Goal: Transaction & Acquisition: Book appointment/travel/reservation

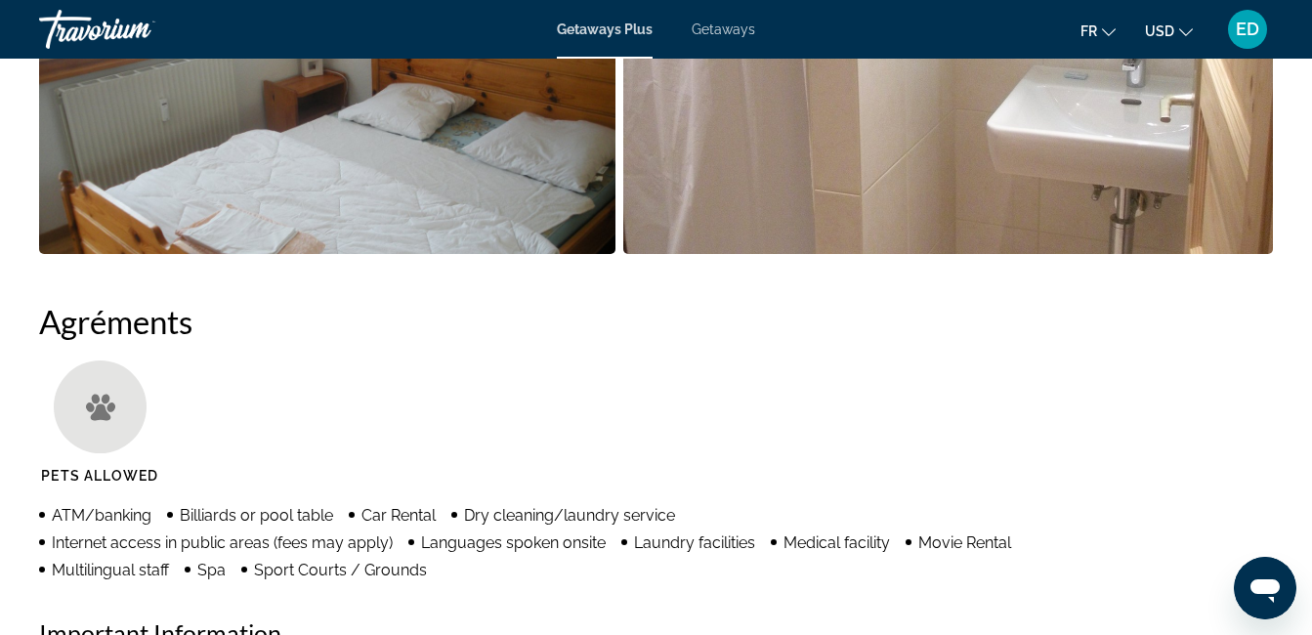
scroll to position [1582, 0]
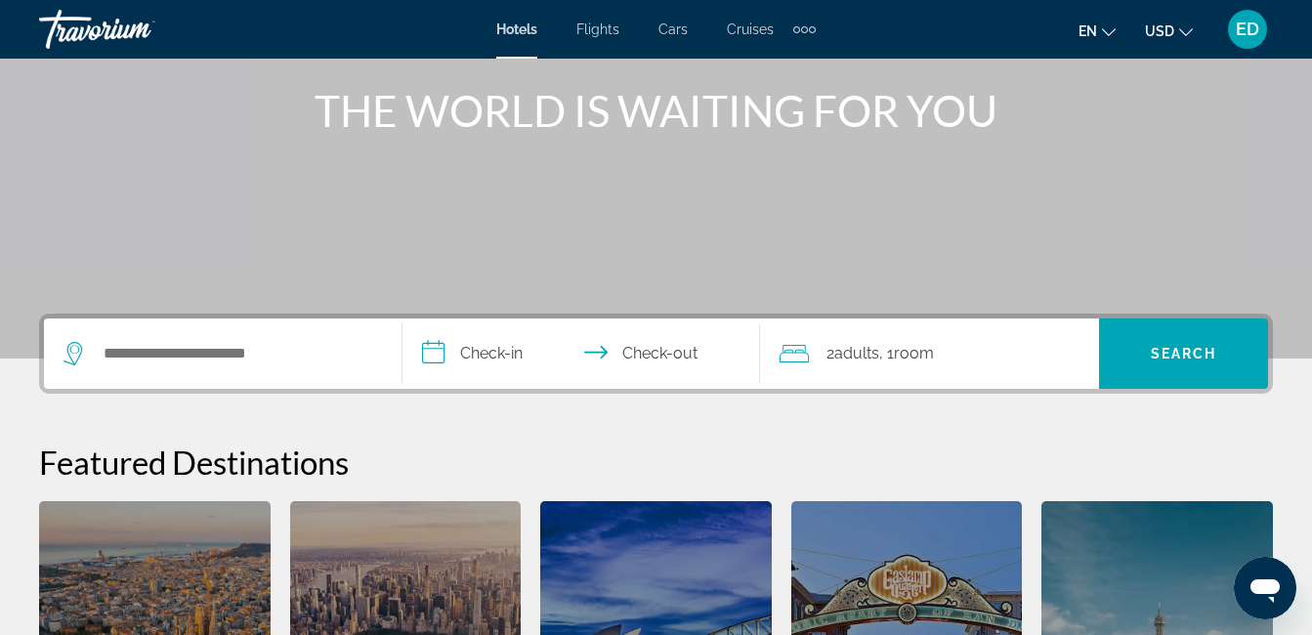
scroll to position [239, 0]
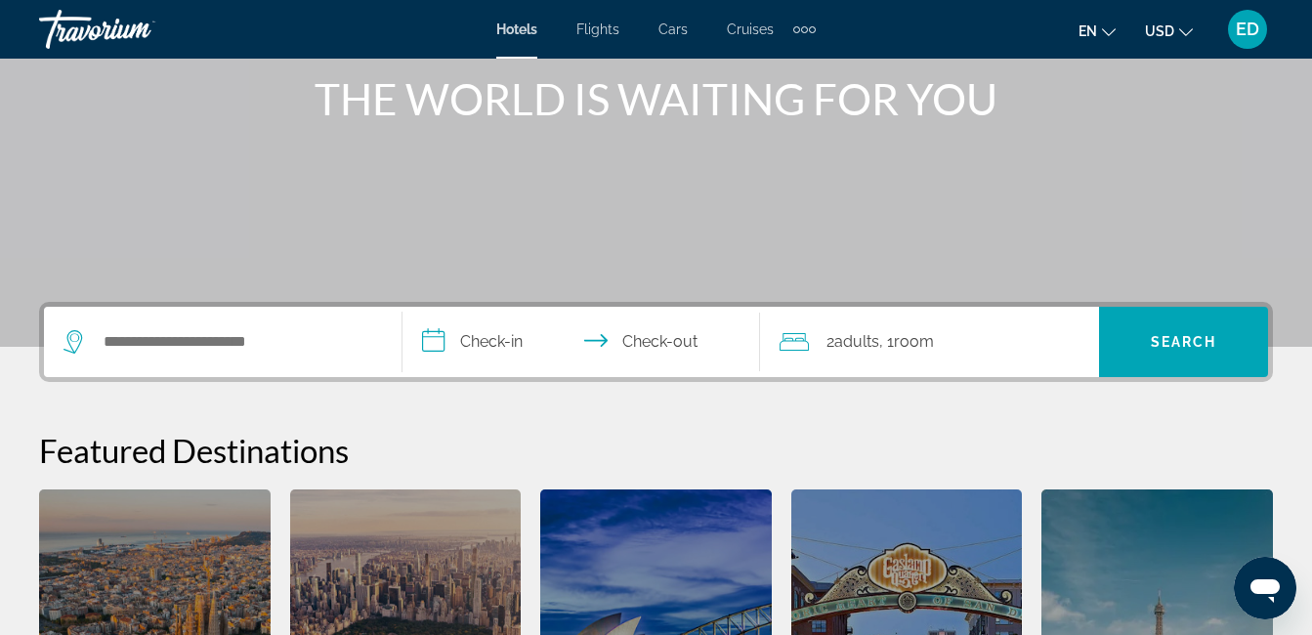
click at [211, 358] on div "Search widget" at bounding box center [222, 342] width 318 height 70
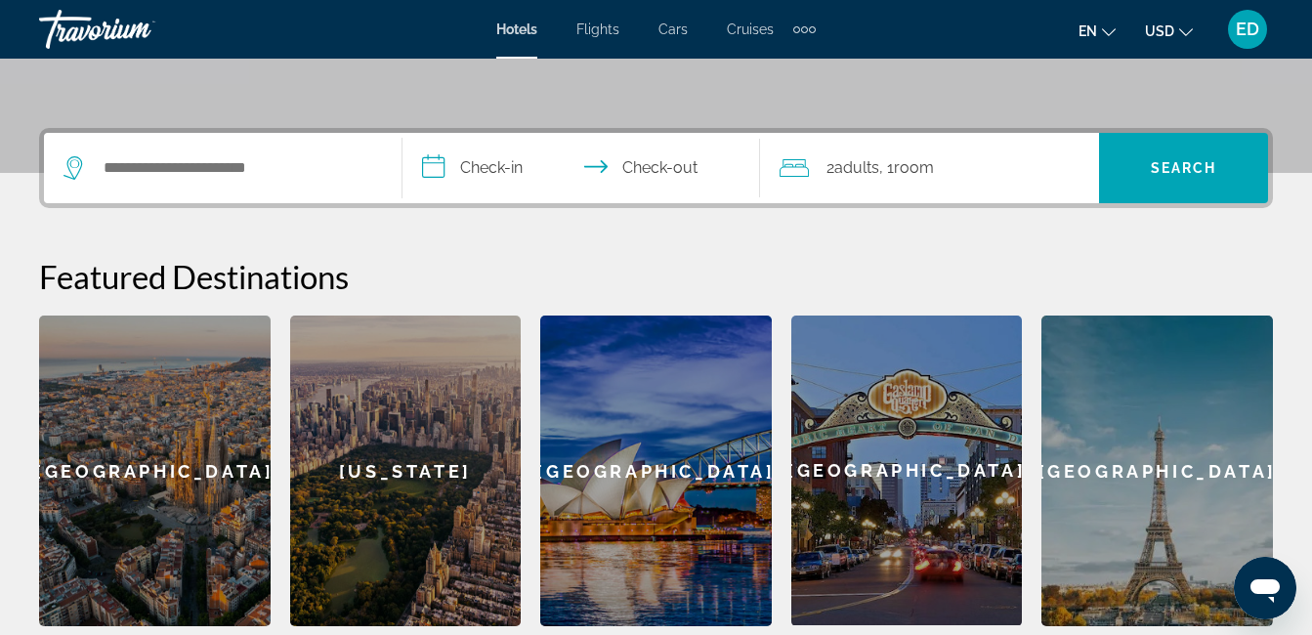
scroll to position [478, 0]
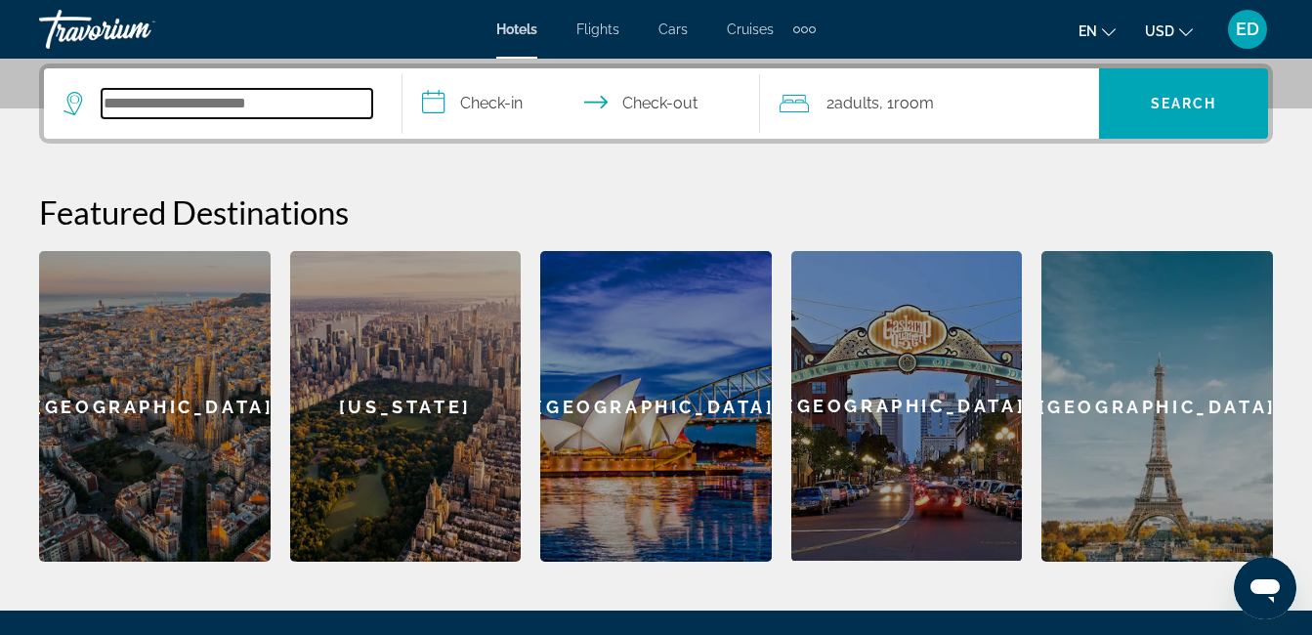
click at [217, 91] on input "Search hotel destination" at bounding box center [237, 103] width 271 height 29
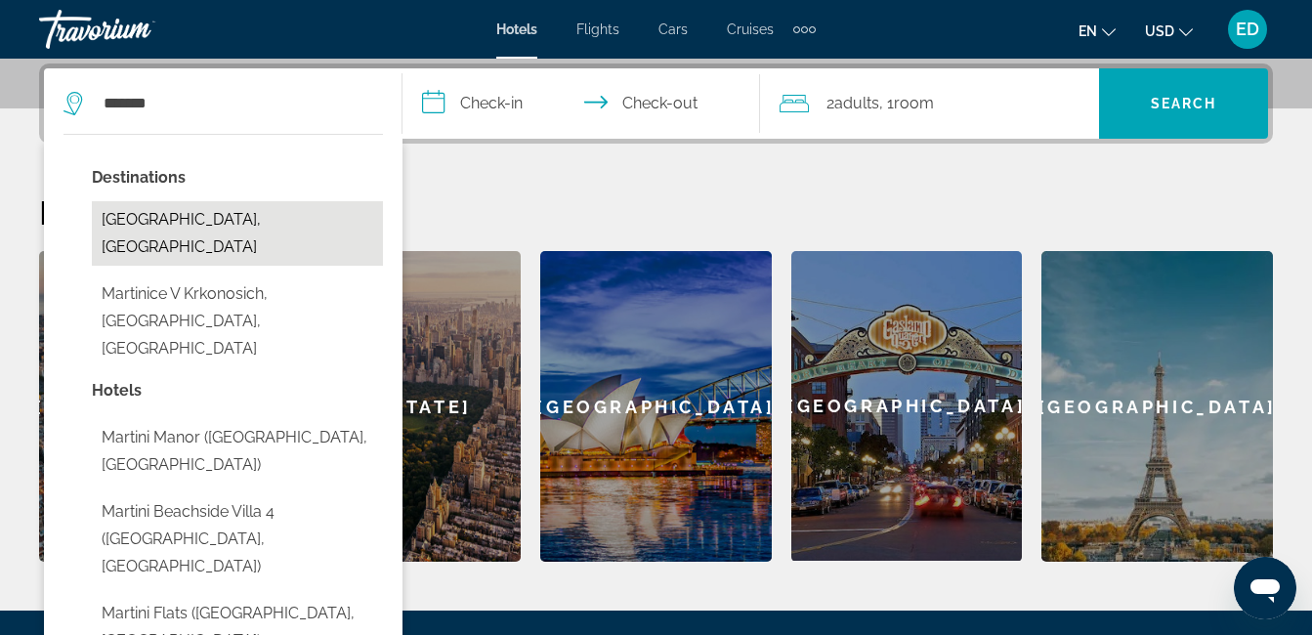
click at [209, 223] on button "Martinique, Martinique" at bounding box center [237, 233] width 291 height 64
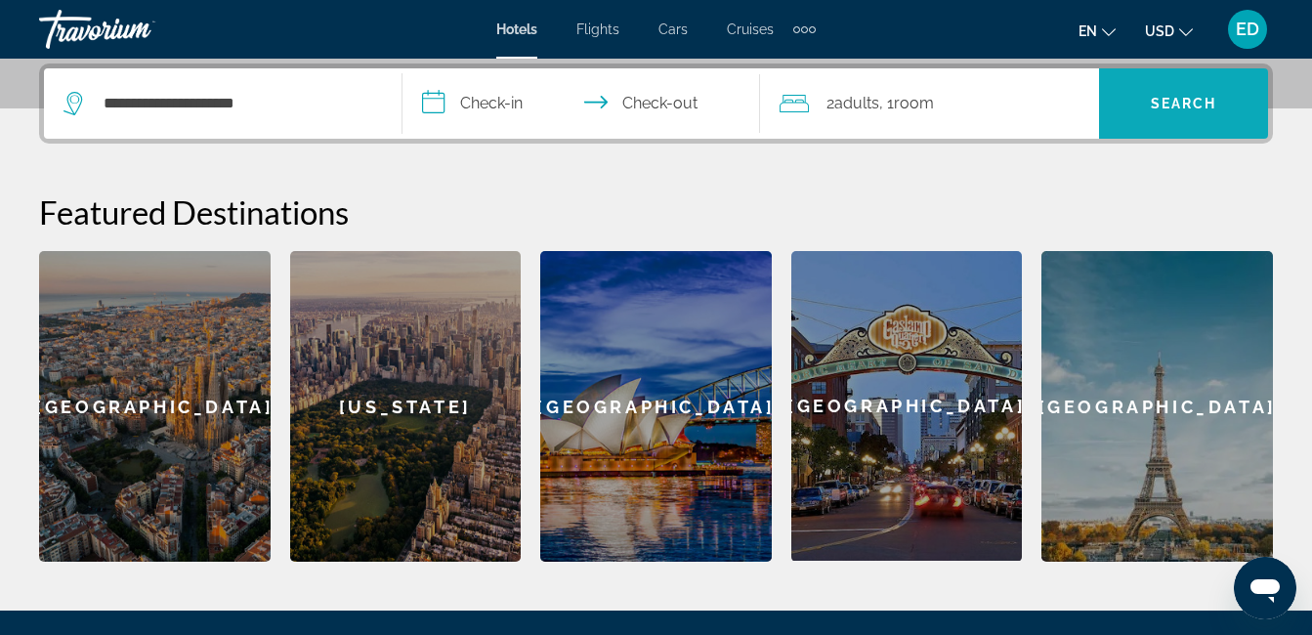
click at [1184, 77] on span "Search" at bounding box center [1183, 103] width 169 height 70
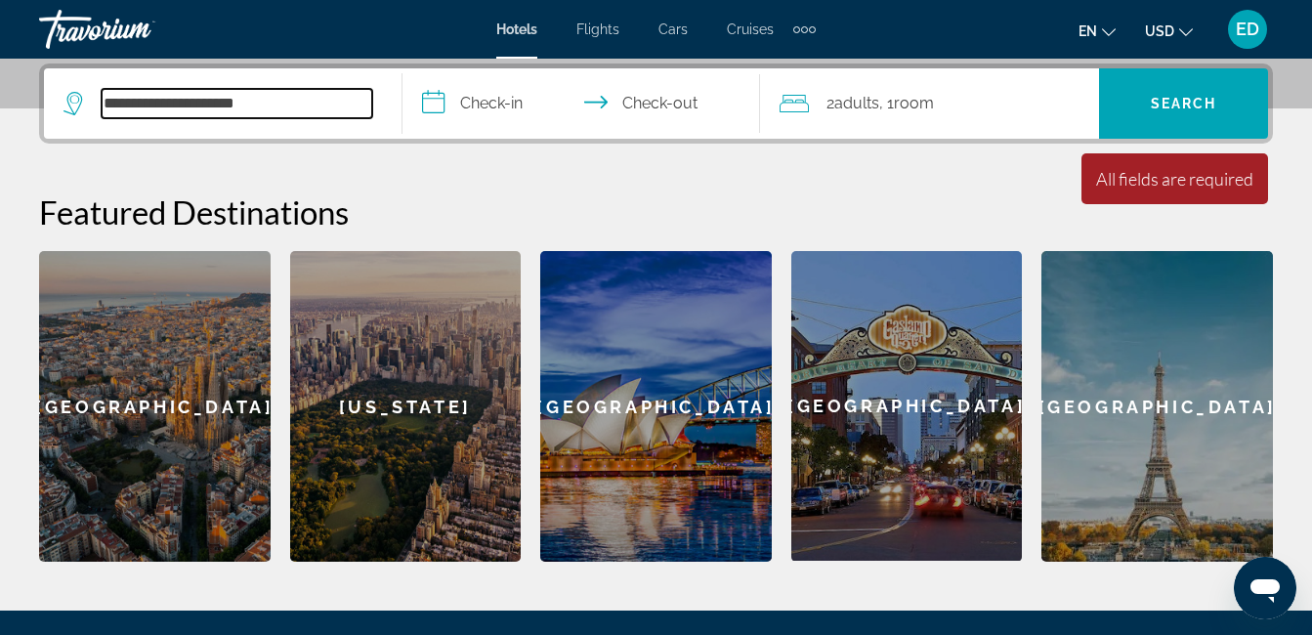
click at [238, 110] on input "**********" at bounding box center [237, 103] width 271 height 29
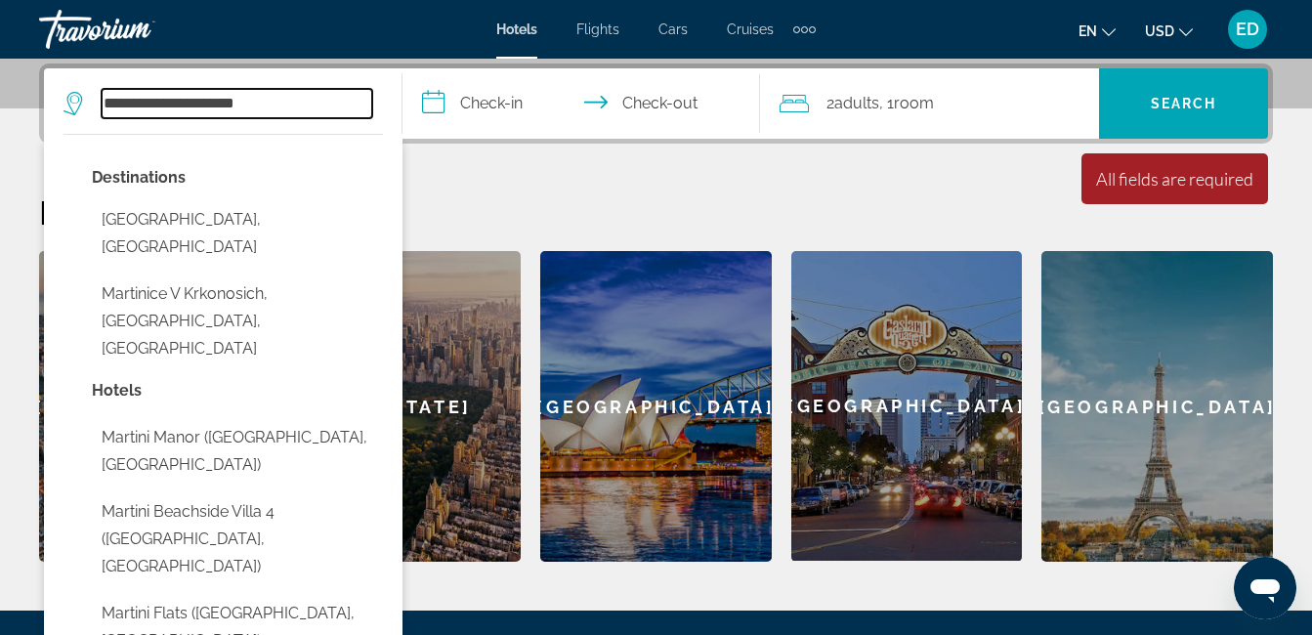
click at [238, 110] on input "**********" at bounding box center [237, 103] width 271 height 29
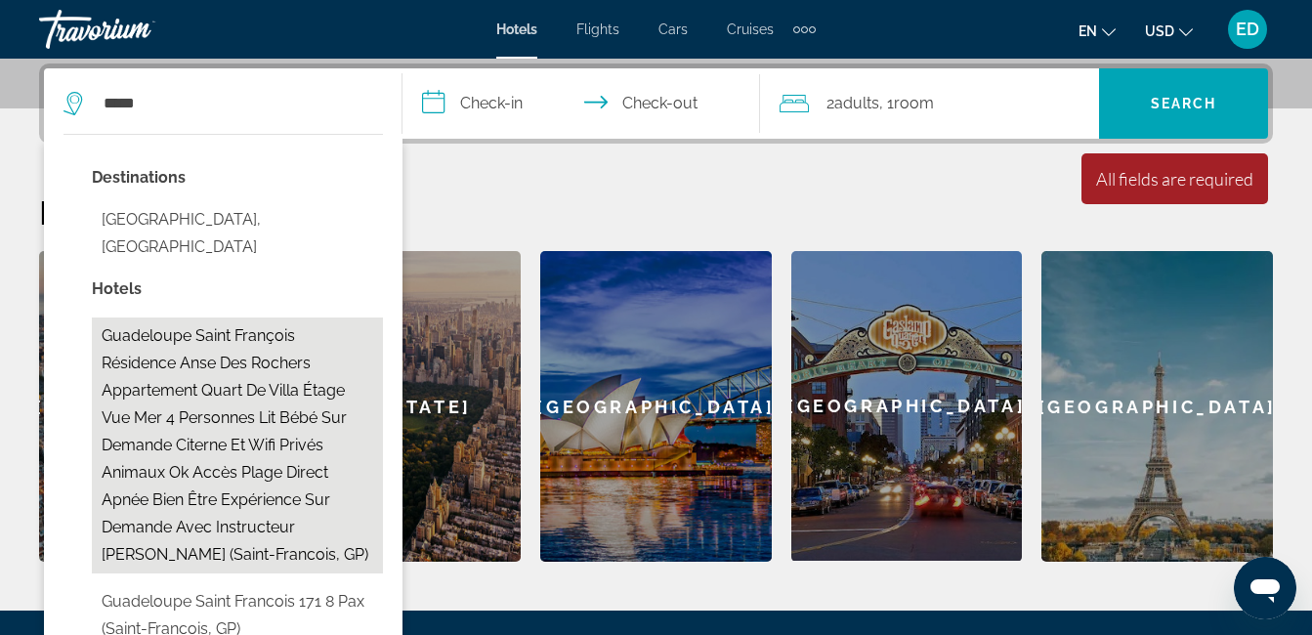
click at [251, 359] on button "Guadeloupe Saint François Résidence Anse des Rochers Appartement quart de villa…" at bounding box center [237, 445] width 291 height 256
type input "**********"
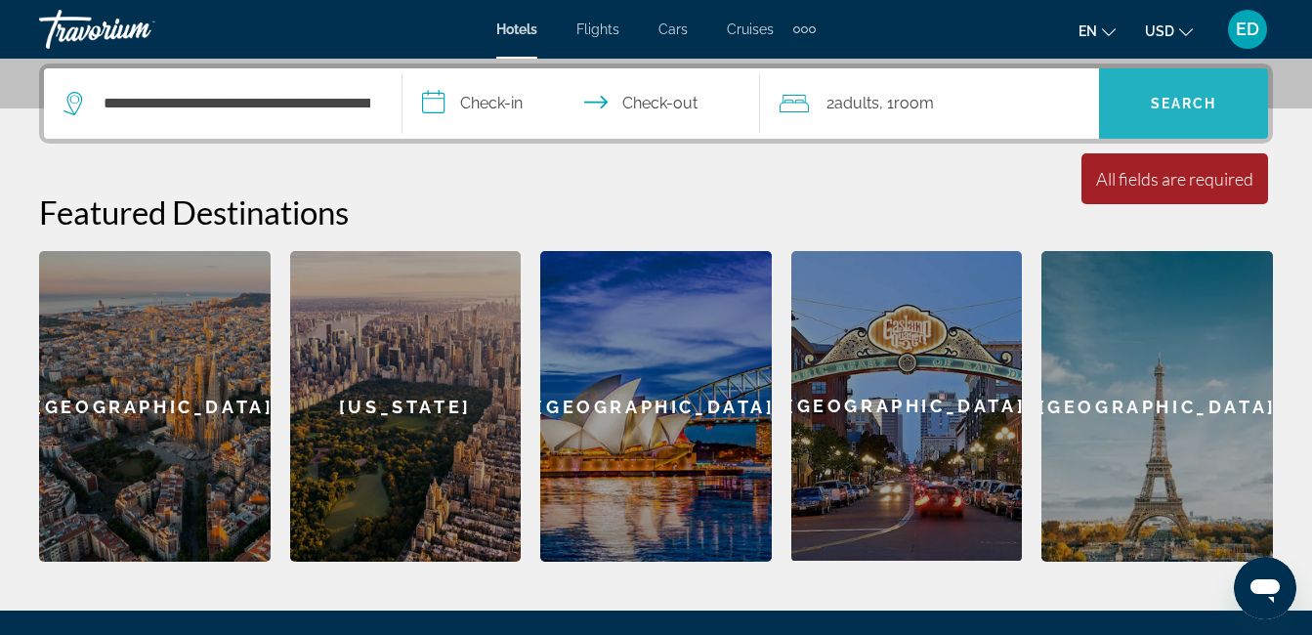
click at [1166, 108] on span "Search" at bounding box center [1183, 104] width 66 height 16
click at [897, 395] on div "San Diego" at bounding box center [906, 406] width 231 height 310
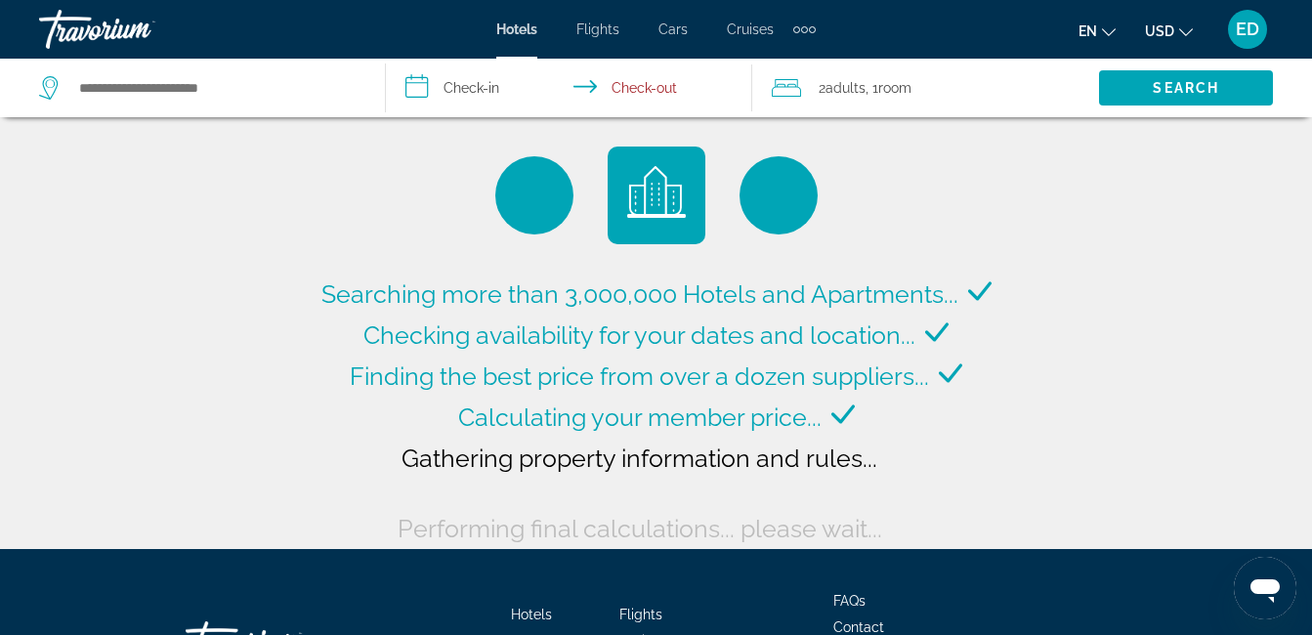
type input "**********"
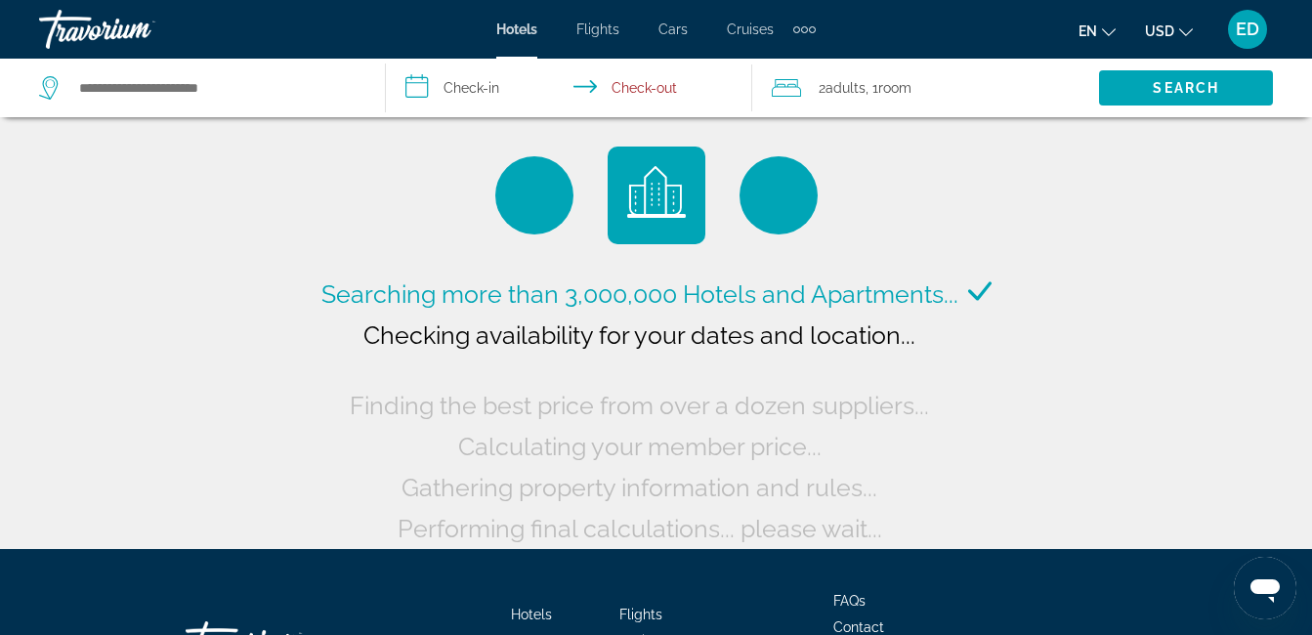
click at [1253, 38] on span "ED" at bounding box center [1246, 30] width 23 height 20
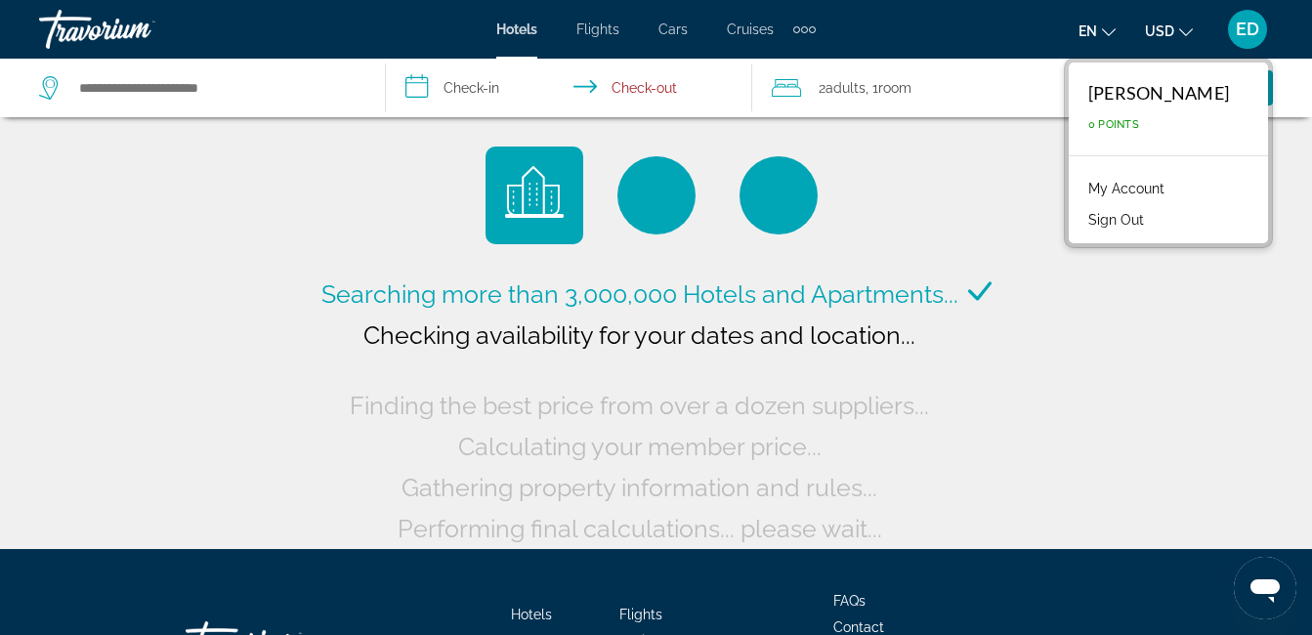
click at [1146, 97] on div "[PERSON_NAME]" at bounding box center [1158, 92] width 141 height 21
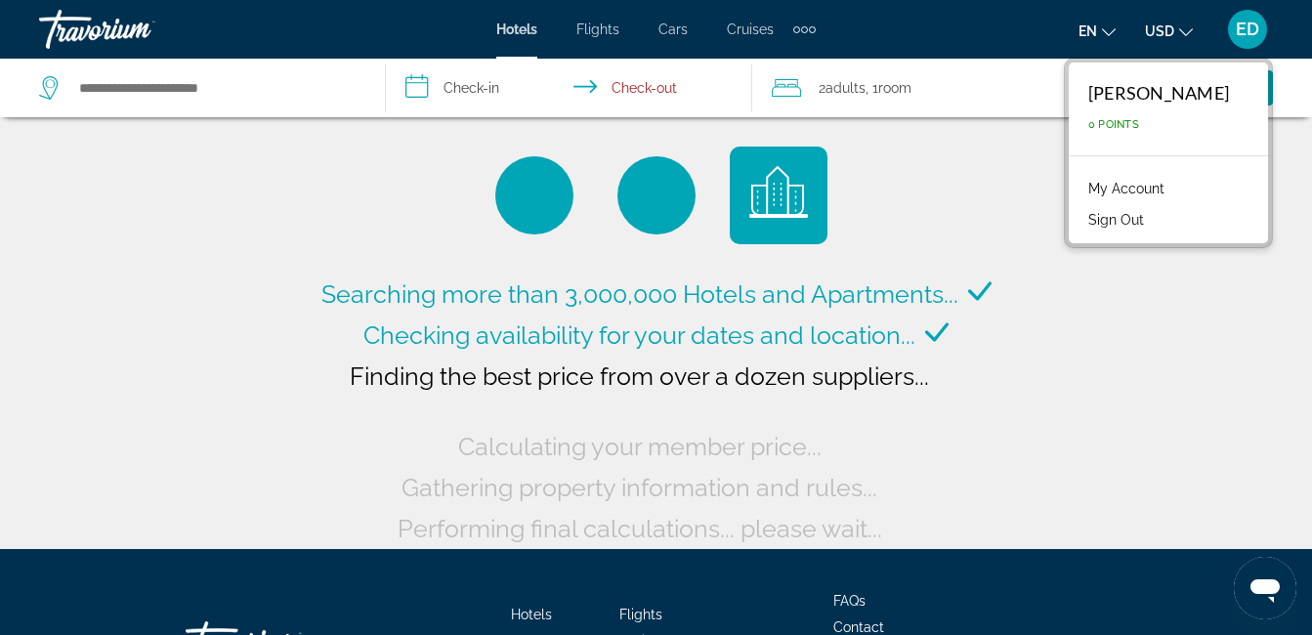
click at [1145, 184] on link "My Account" at bounding box center [1126, 188] width 96 height 25
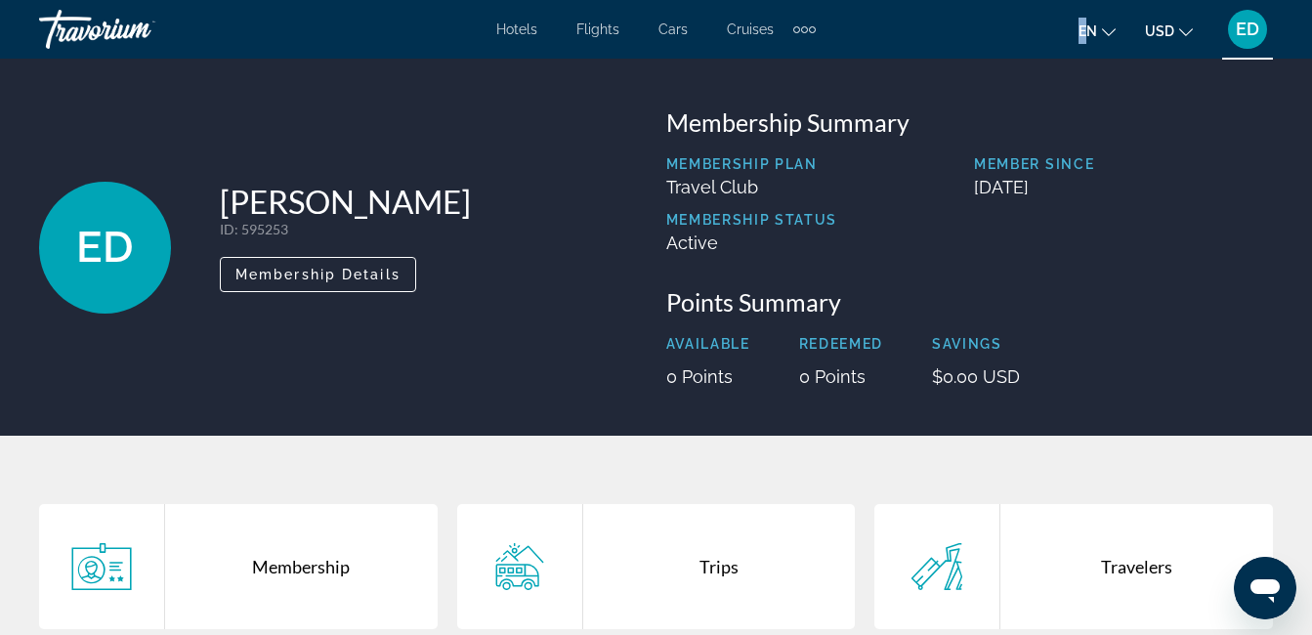
click at [1092, 24] on li "en English Español Français Italiano Português русский" at bounding box center [1096, 29] width 37 height 31
click at [1092, 24] on span "en" at bounding box center [1087, 31] width 19 height 16
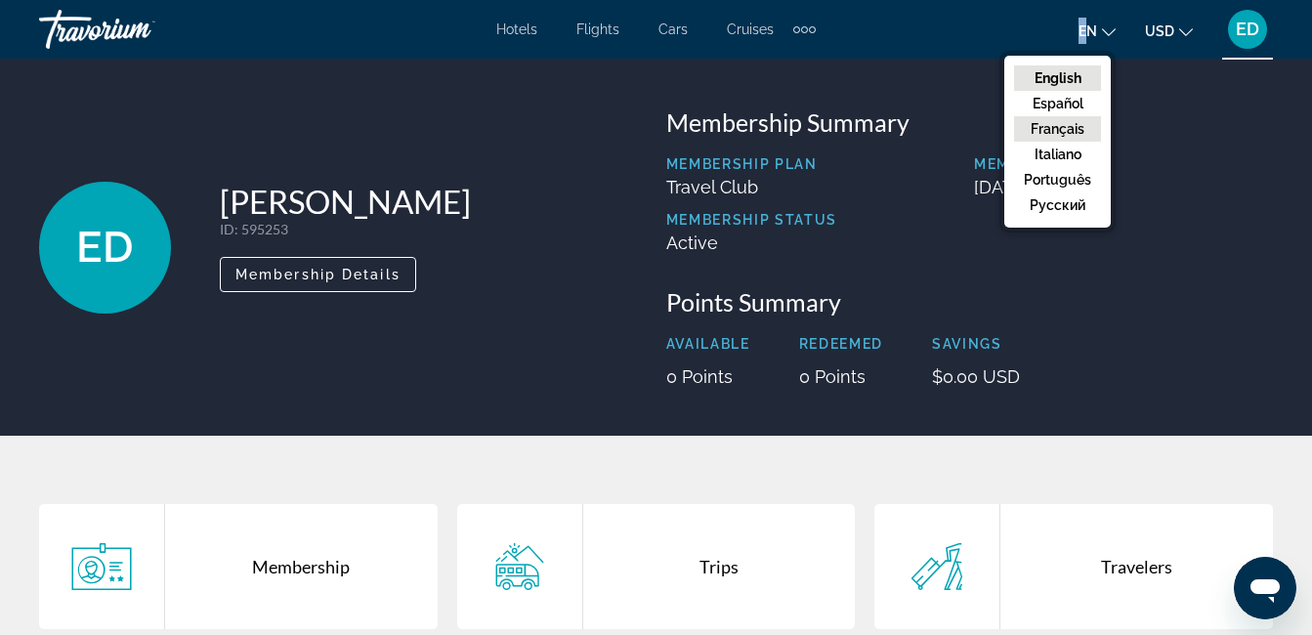
click at [1058, 125] on button "Français" at bounding box center [1057, 128] width 87 height 25
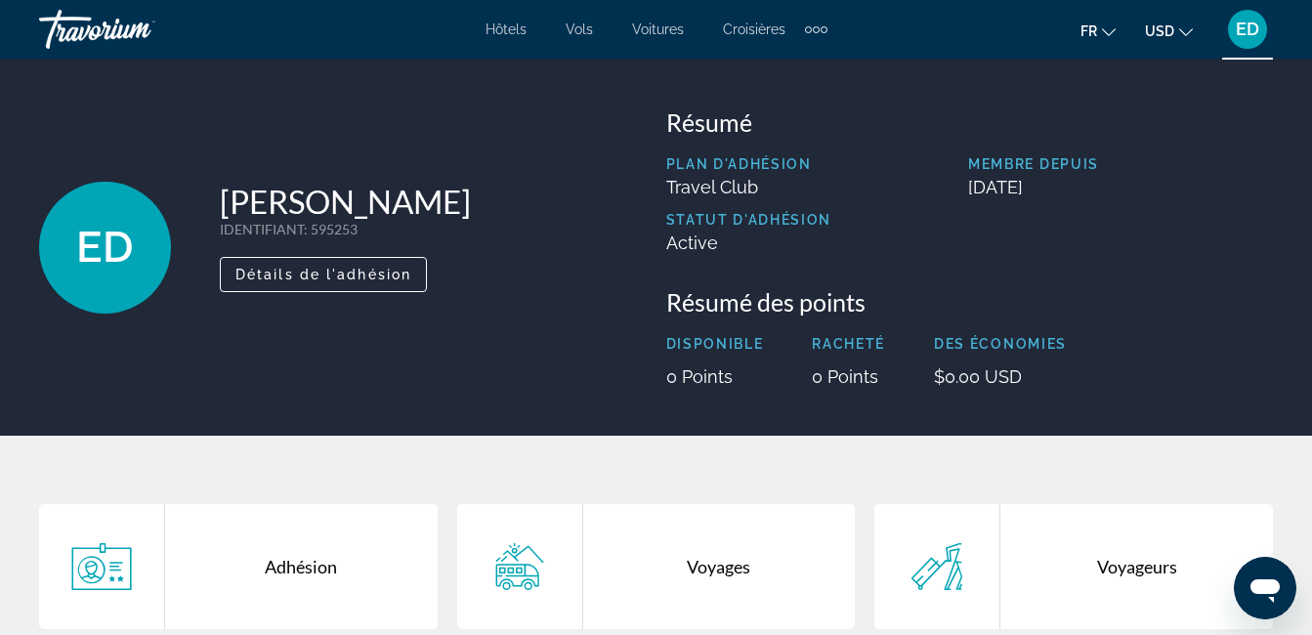
click at [585, 24] on span "Vols" at bounding box center [578, 29] width 27 height 16
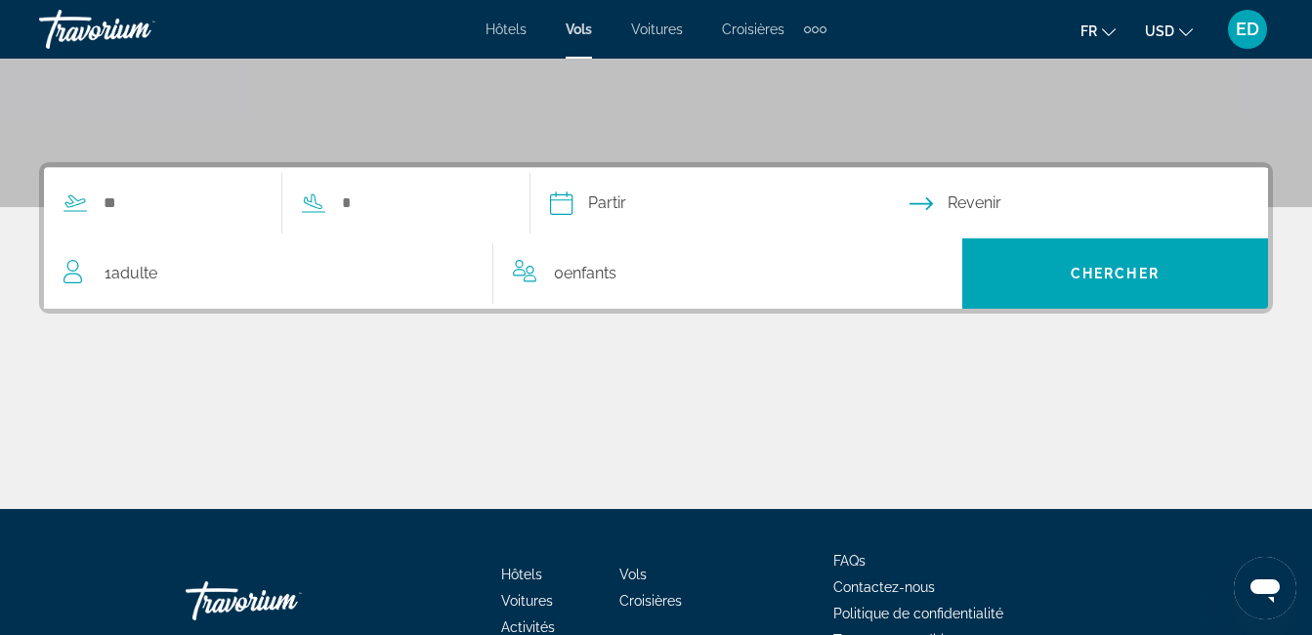
scroll to position [383, 0]
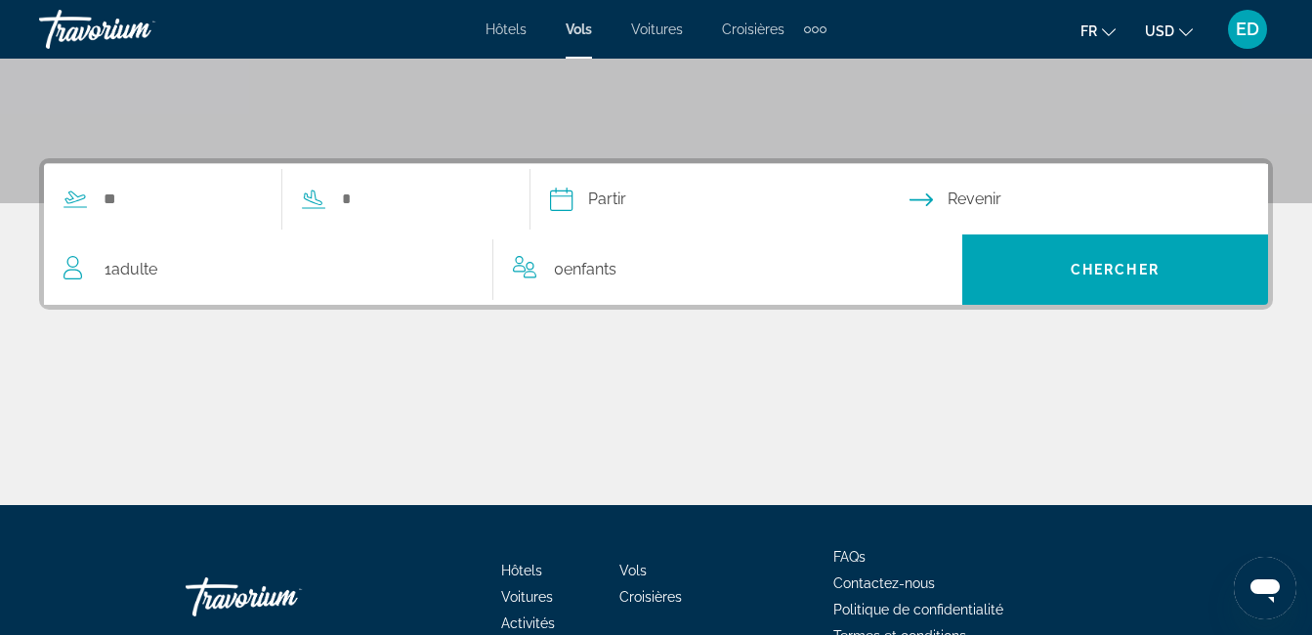
click at [761, 21] on span "Croisières" at bounding box center [753, 29] width 63 height 16
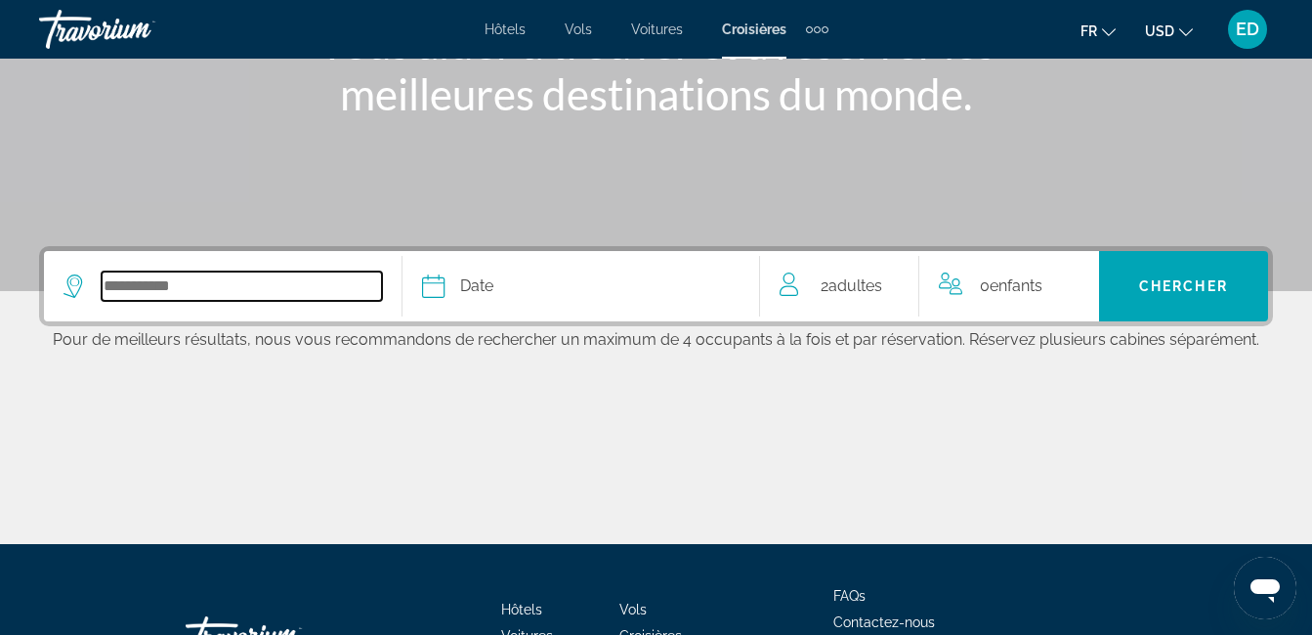
click at [271, 274] on input "Select cruise destination" at bounding box center [242, 286] width 280 height 29
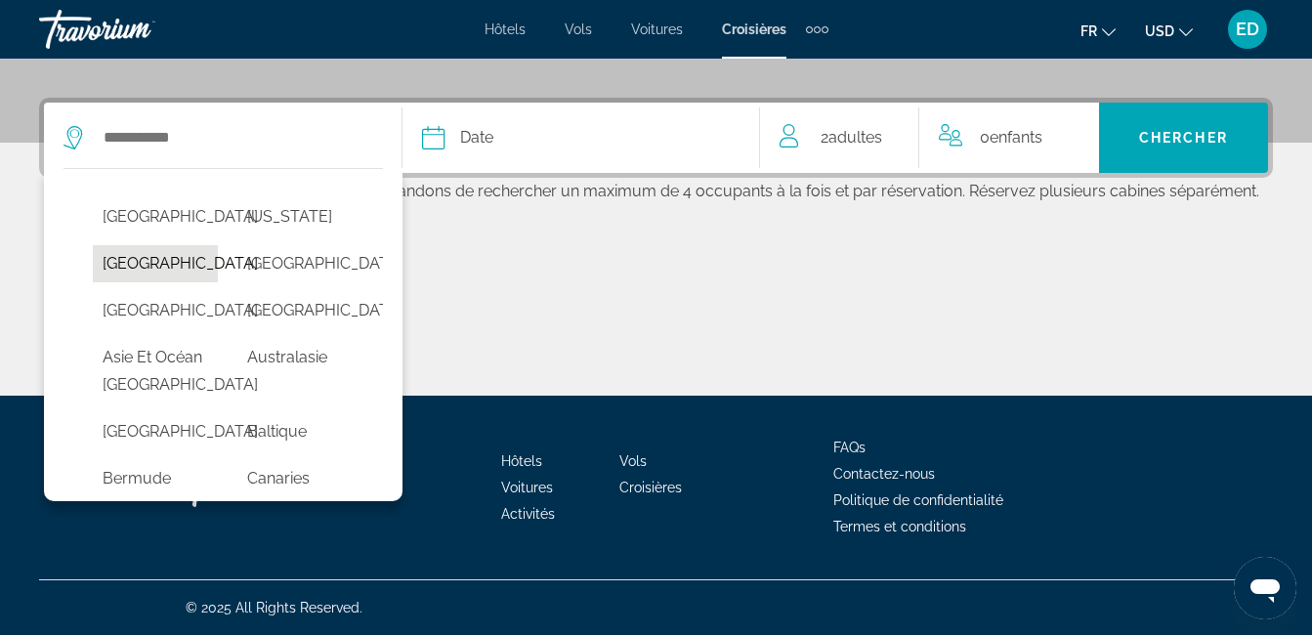
click at [172, 282] on button "[GEOGRAPHIC_DATA]" at bounding box center [155, 263] width 125 height 37
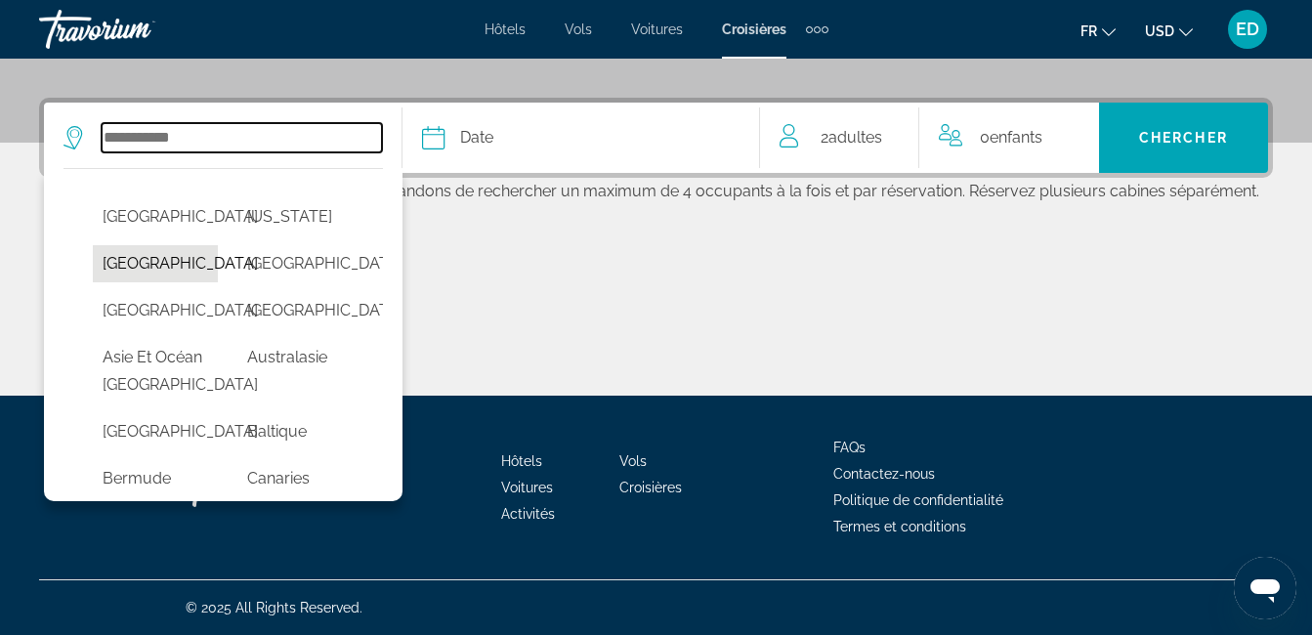
type input "**********"
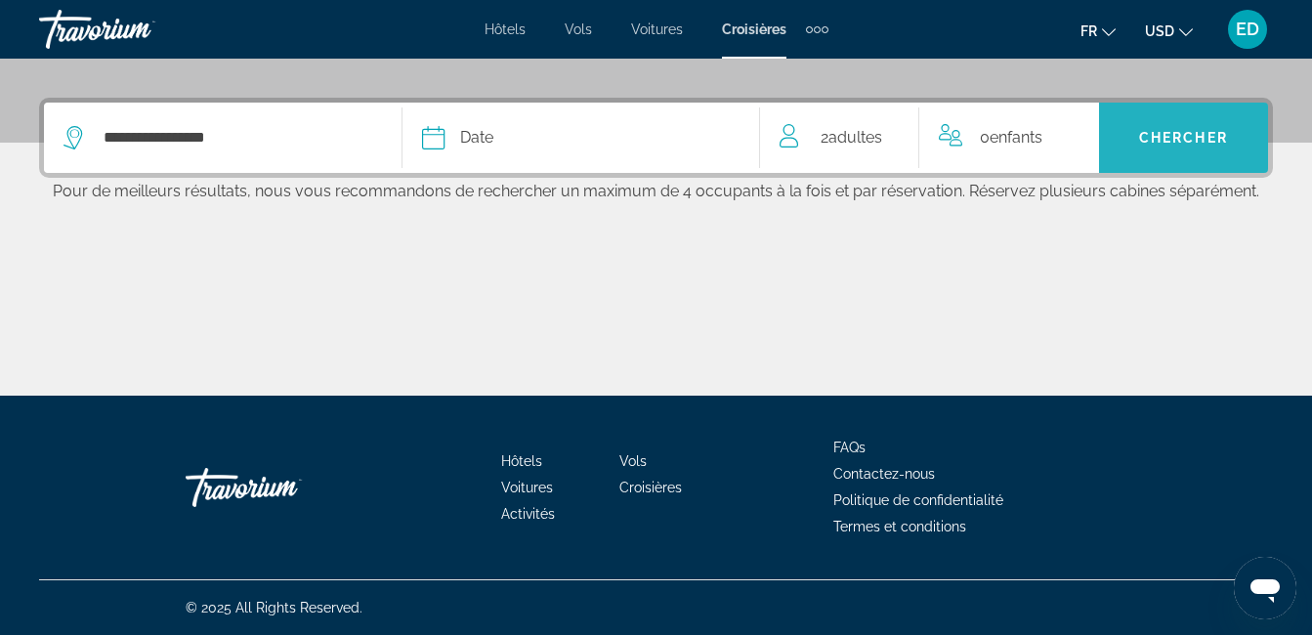
click at [1181, 136] on span "Chercher" at bounding box center [1183, 138] width 89 height 16
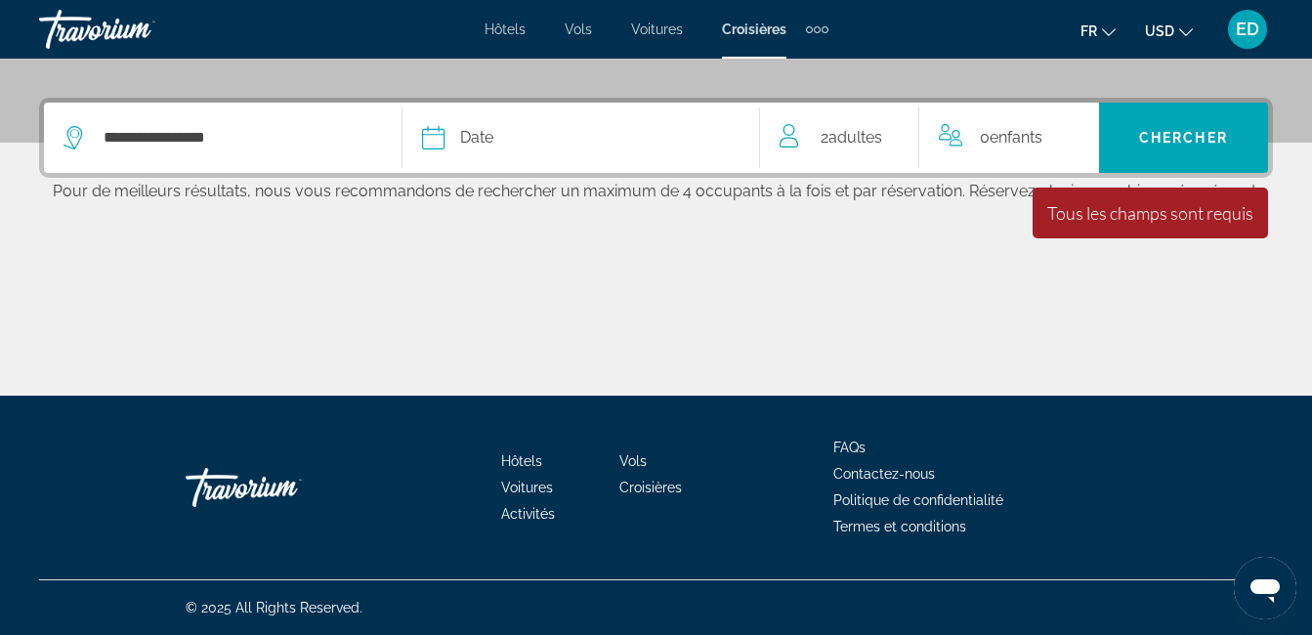
click at [601, 118] on button "Date [PERSON_NAME] Mars Avril Peut Juin Juillet Août Septembre Octobre Novembre…" at bounding box center [581, 138] width 318 height 70
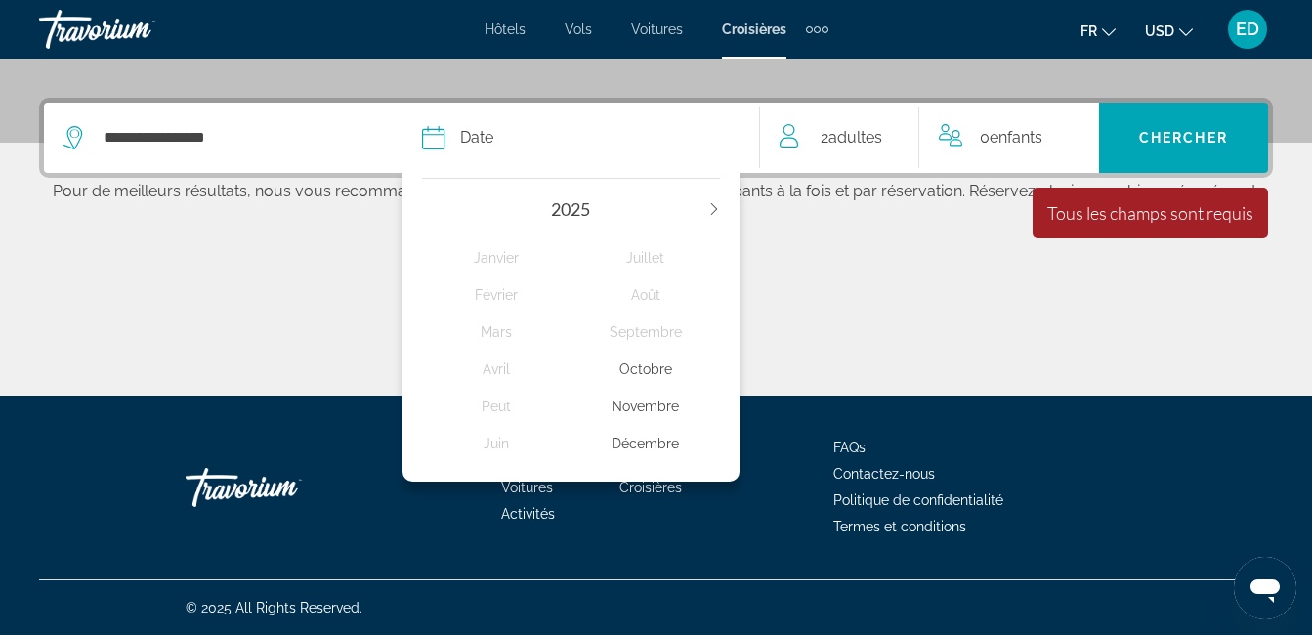
click at [708, 211] on icon "Next year" at bounding box center [714, 209] width 12 height 12
click at [635, 364] on div "Octobre" at bounding box center [644, 369] width 149 height 35
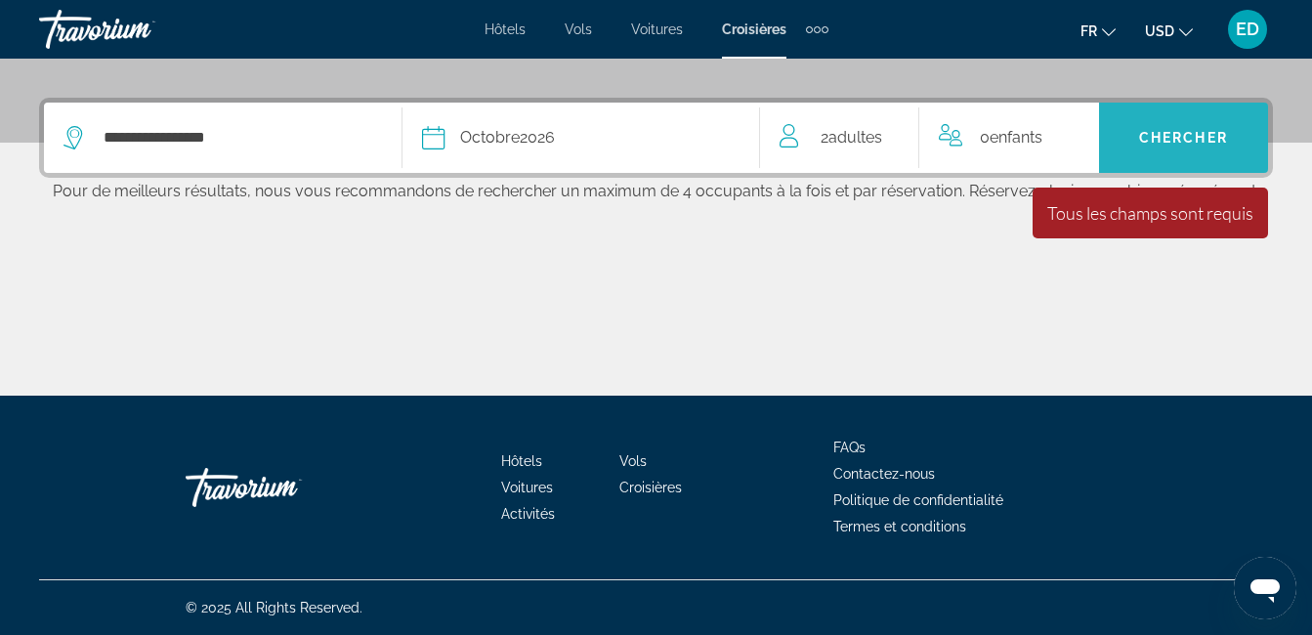
click at [1131, 139] on span "Search" at bounding box center [1183, 137] width 169 height 47
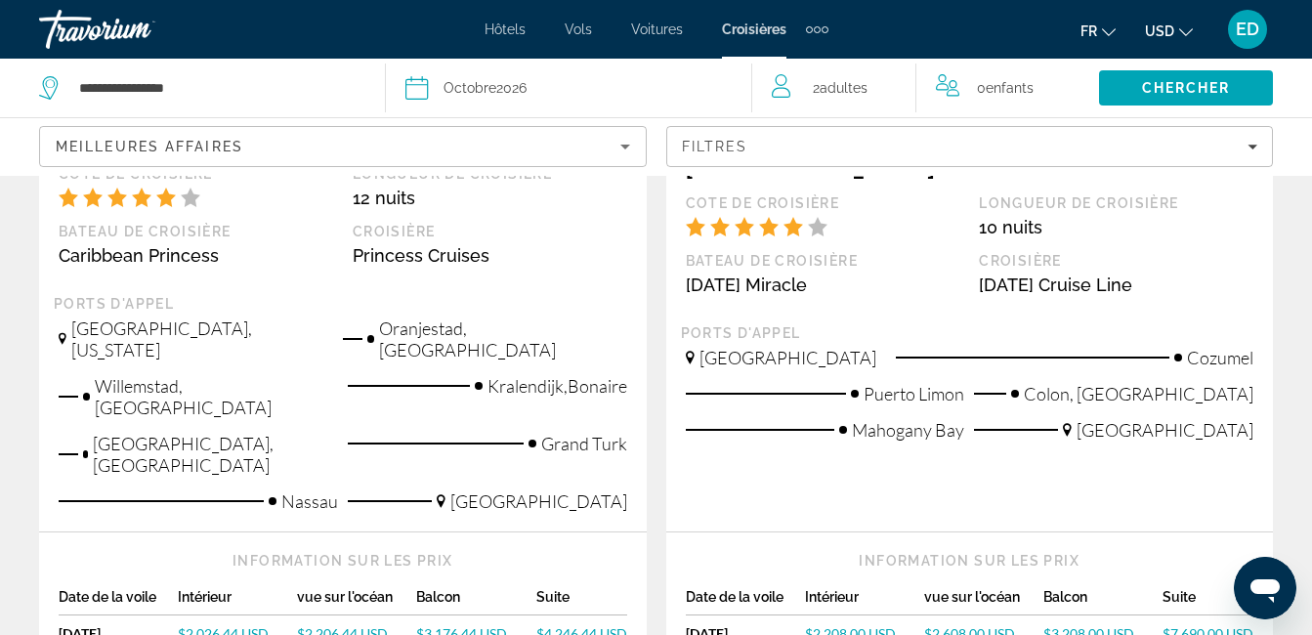
scroll to position [2542, 0]
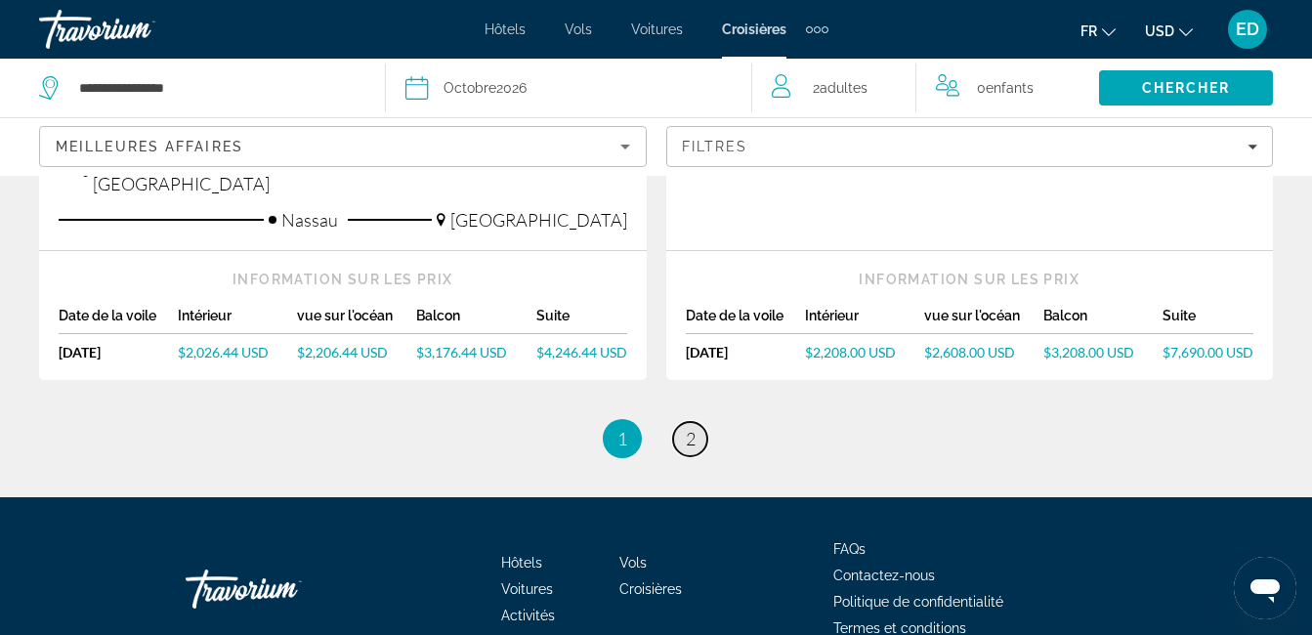
click at [688, 428] on span "2" at bounding box center [691, 438] width 10 height 21
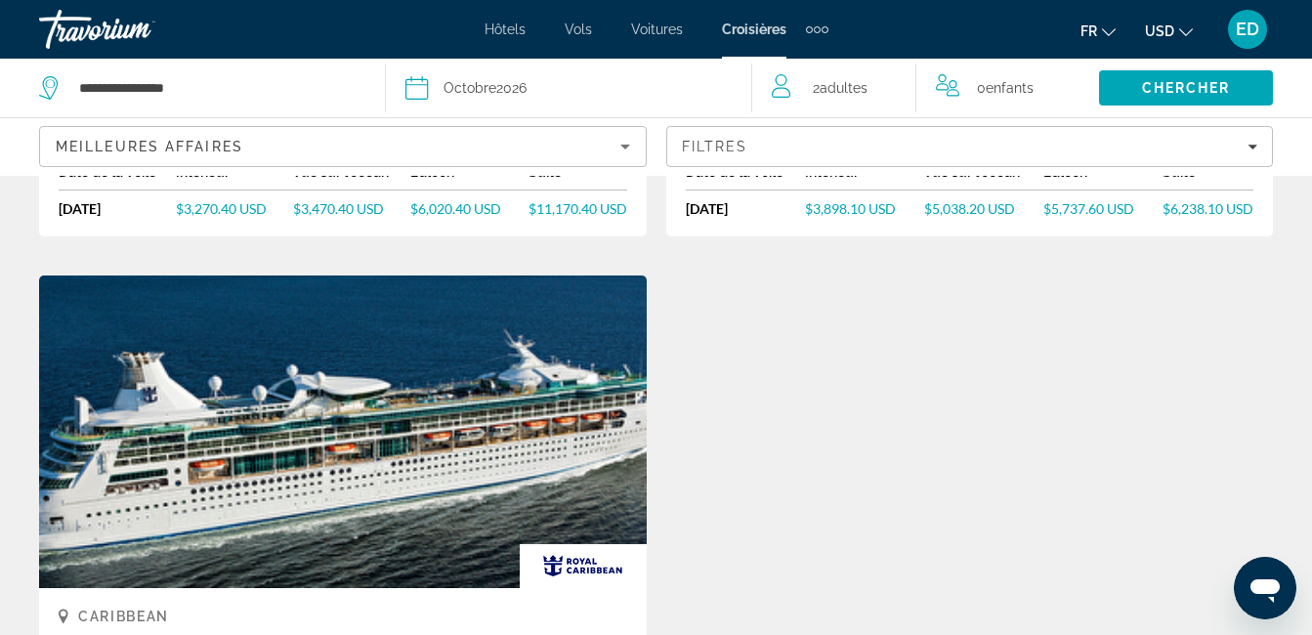
scroll to position [2045, 0]
